Goal: Information Seeking & Learning: Compare options

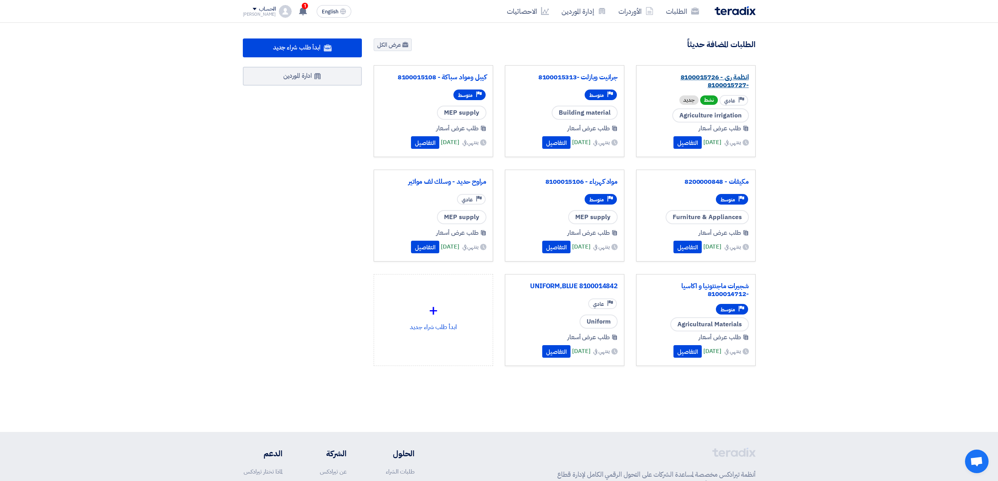
click at [711, 82] on link "انظمة رى - 8100015726 -8100015727" at bounding box center [696, 81] width 106 height 16
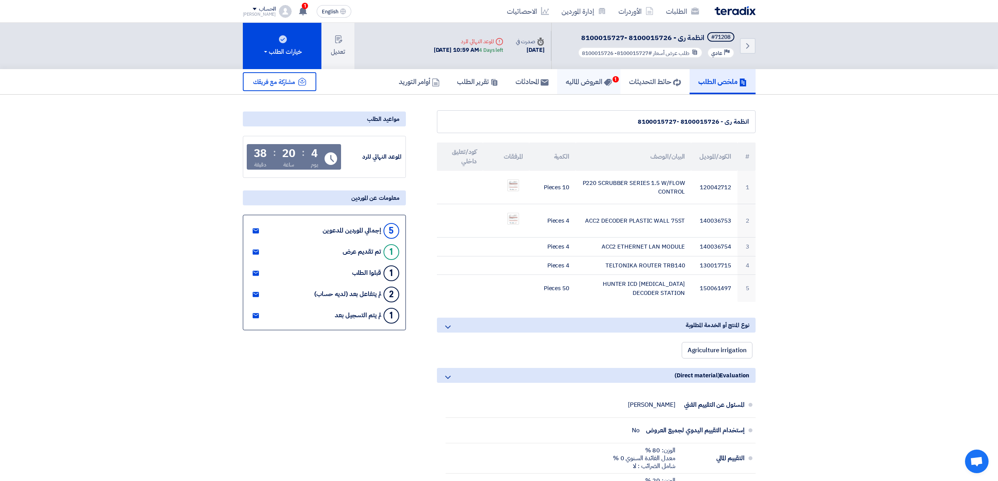
click at [595, 81] on h5 "العروض الماليه 1" at bounding box center [589, 81] width 46 height 9
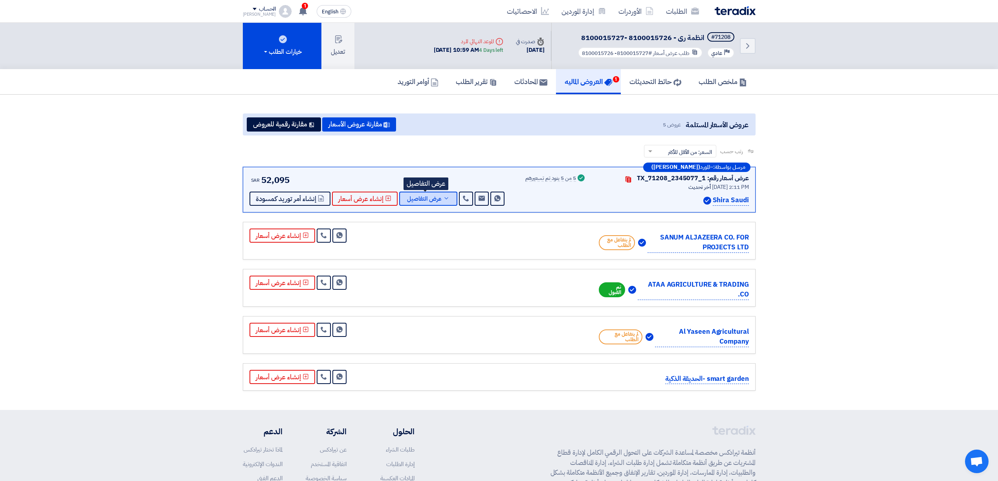
click at [423, 196] on span "عرض التفاصيل" at bounding box center [424, 199] width 35 height 6
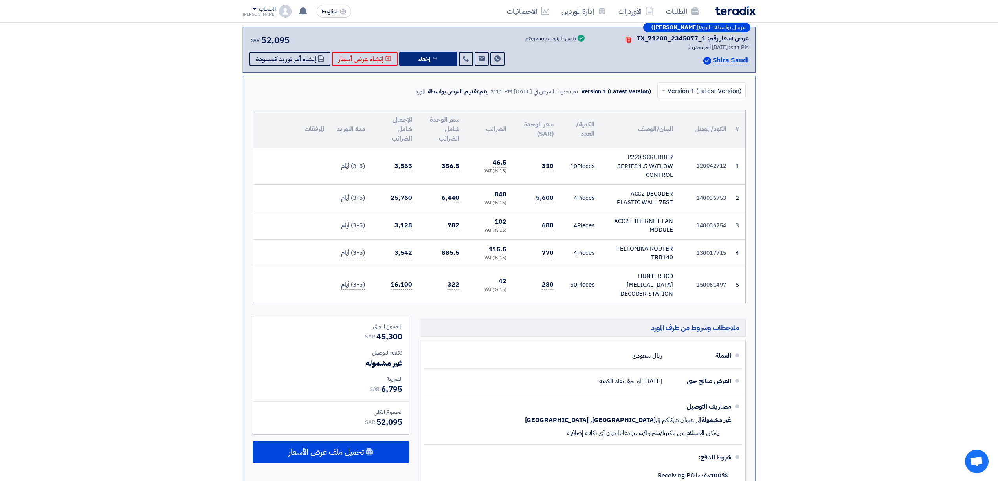
scroll to position [157, 0]
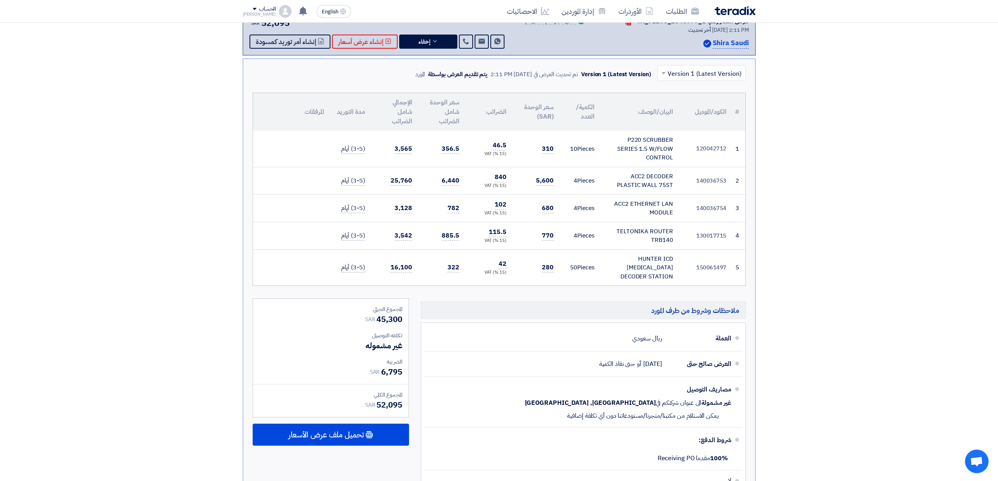
drag, startPoint x: 536, startPoint y: 147, endPoint x: 557, endPoint y: 147, distance: 20.8
click at [557, 147] on td "310" at bounding box center [536, 149] width 47 height 36
click at [557, 152] on td "310" at bounding box center [536, 149] width 47 height 36
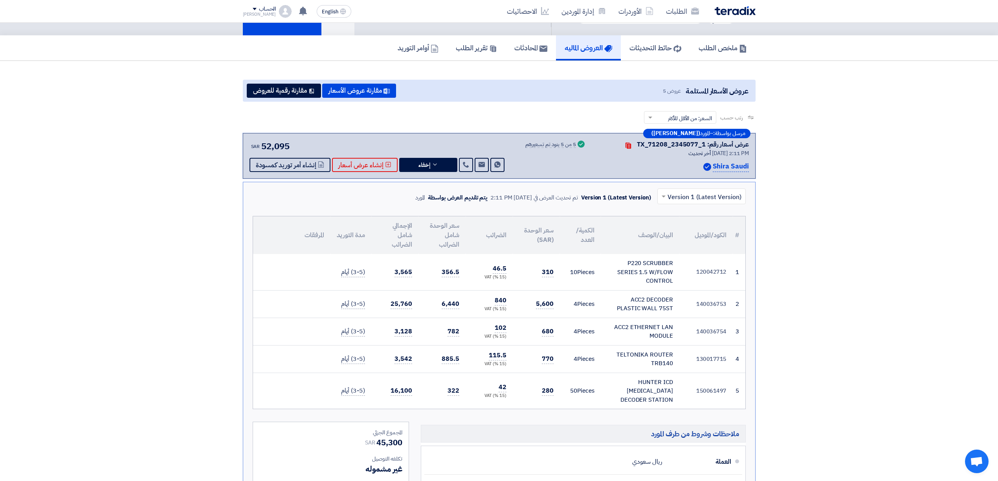
scroll to position [52, 0]
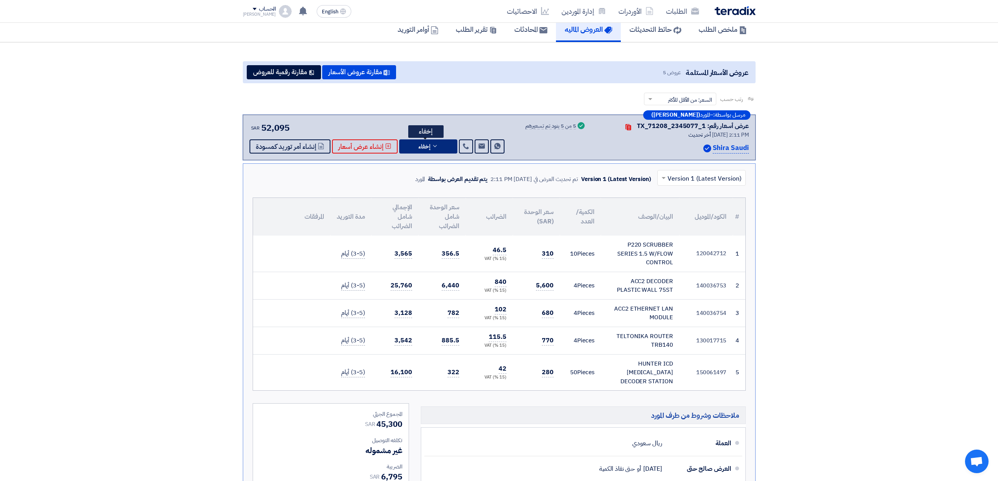
click at [432, 143] on icon at bounding box center [435, 146] width 6 height 6
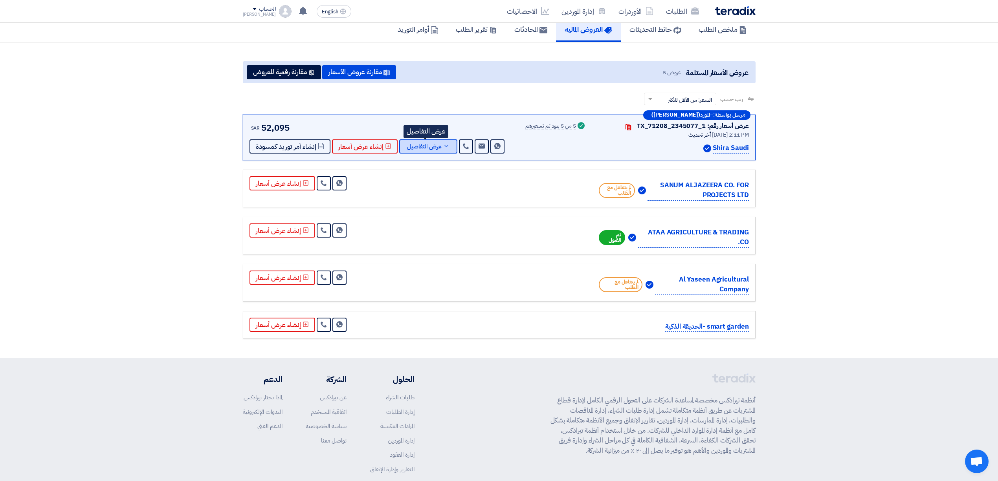
click at [430, 144] on span "عرض التفاصيل" at bounding box center [424, 147] width 35 height 6
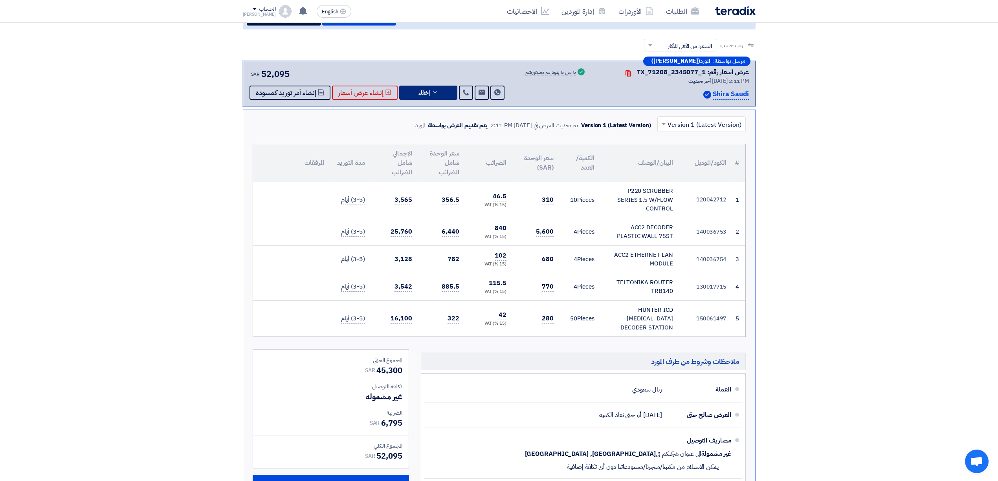
scroll to position [157, 0]
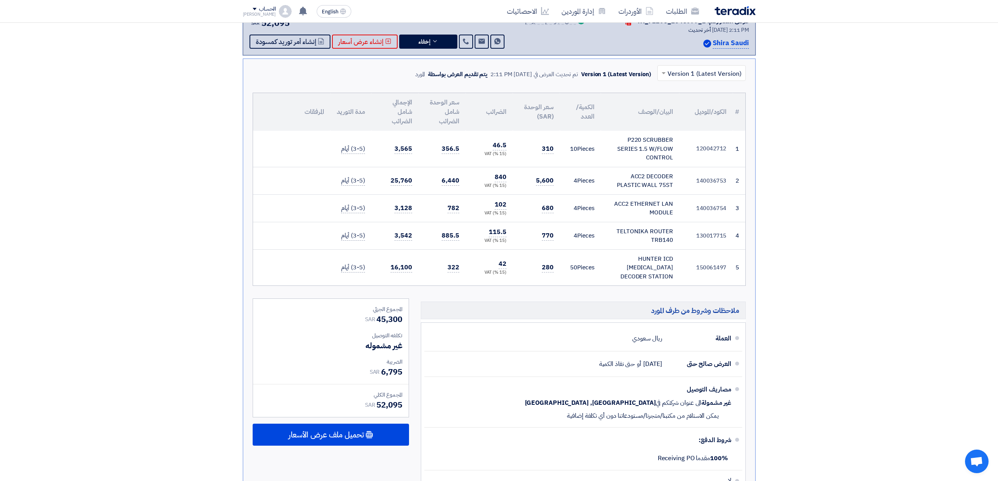
drag, startPoint x: 373, startPoint y: 400, endPoint x: 419, endPoint y: 395, distance: 46.3
click at [419, 395] on div "ملاحظات وشروط من طرف المورد العملة ريال سعودي العرض صالح حتى [DATE] أو حتى نفاذ…" at bounding box center [499, 399] width 505 height 200
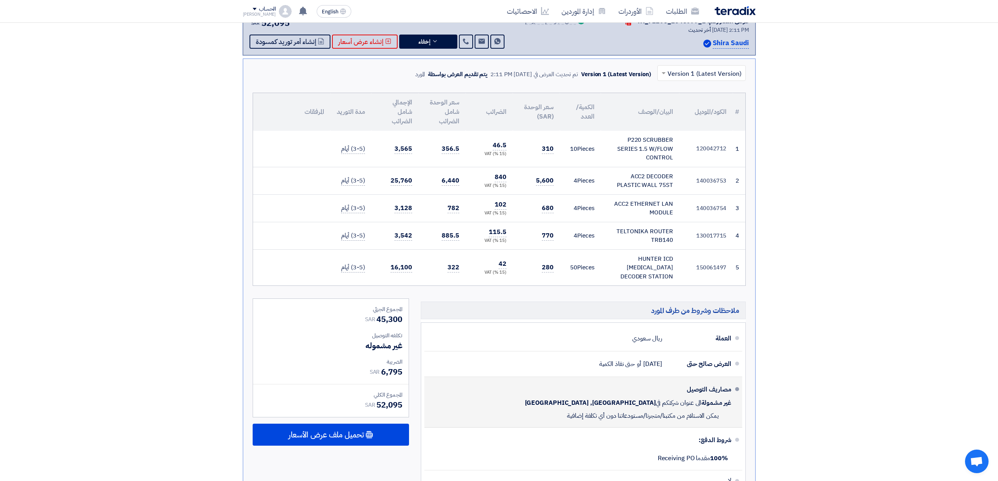
click at [428, 388] on li "مصاريف التوصيل غير مشمولة الى عنوان شركتكم في [GEOGRAPHIC_DATA], [GEOGRAPHIC_DA…" at bounding box center [583, 402] width 318 height 51
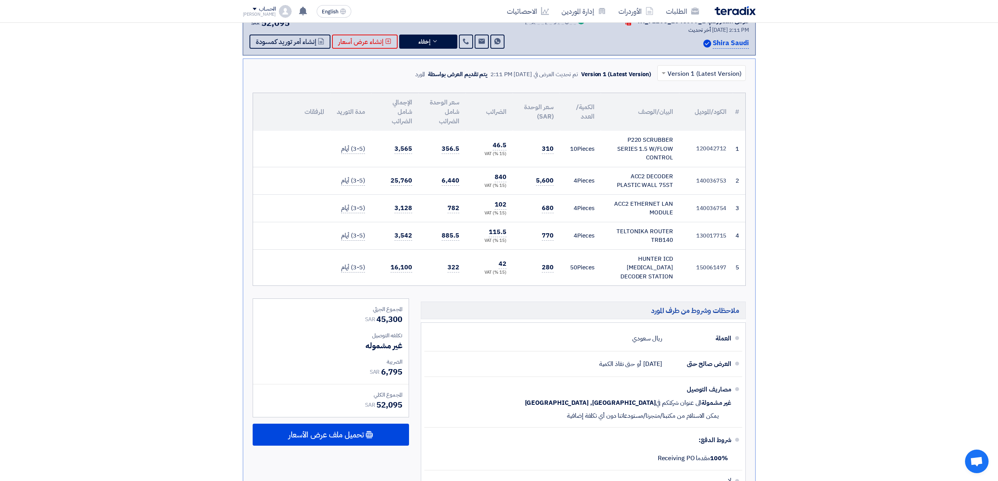
click at [395, 399] on span "52,095" at bounding box center [390, 405] width 26 height 12
click at [357, 399] on div "SAR 52,095" at bounding box center [330, 405] width 143 height 12
